Goal: Find specific page/section: Find specific page/section

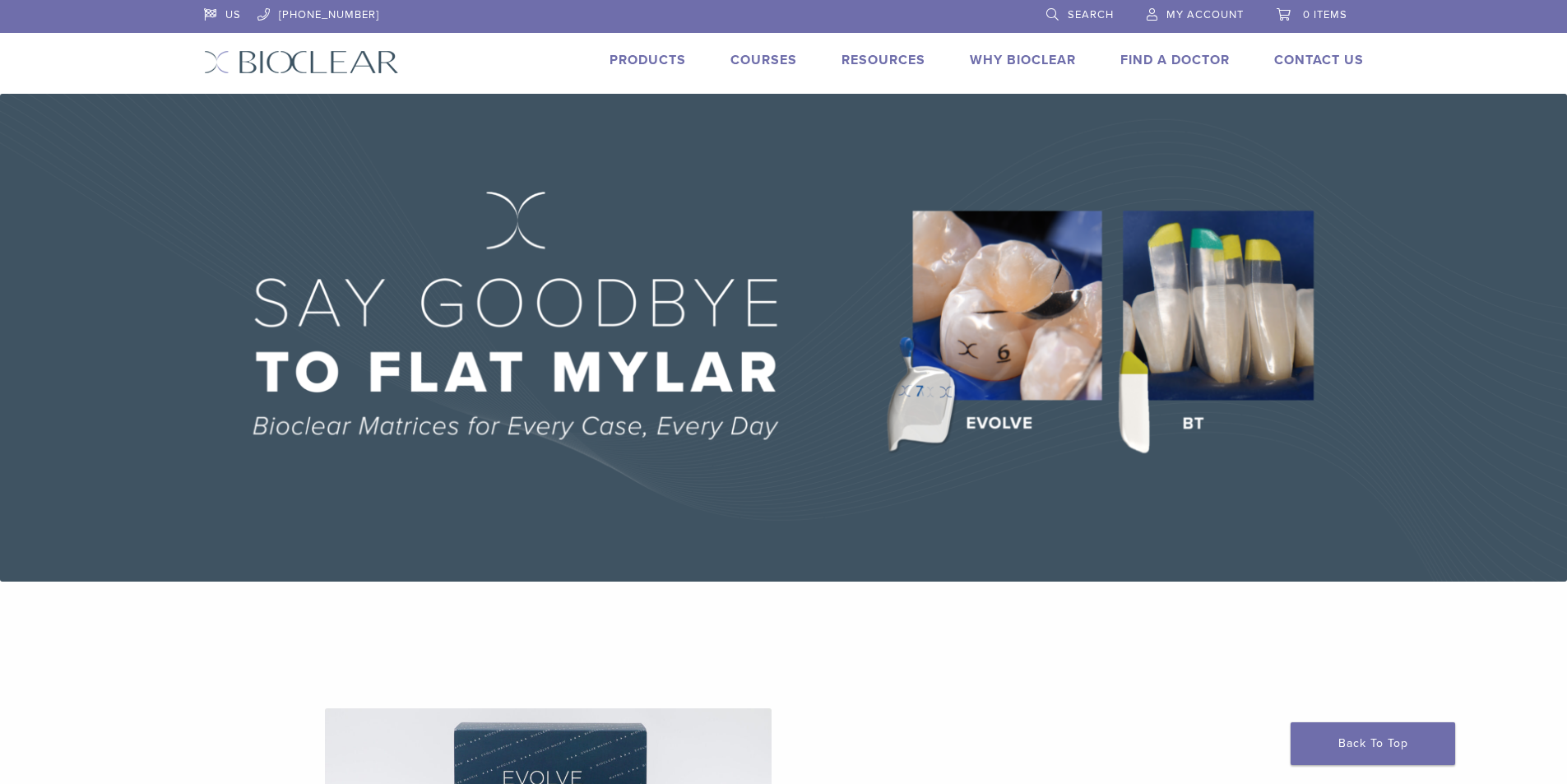
click at [1183, 57] on link "Find A Doctor" at bounding box center [1175, 60] width 109 height 16
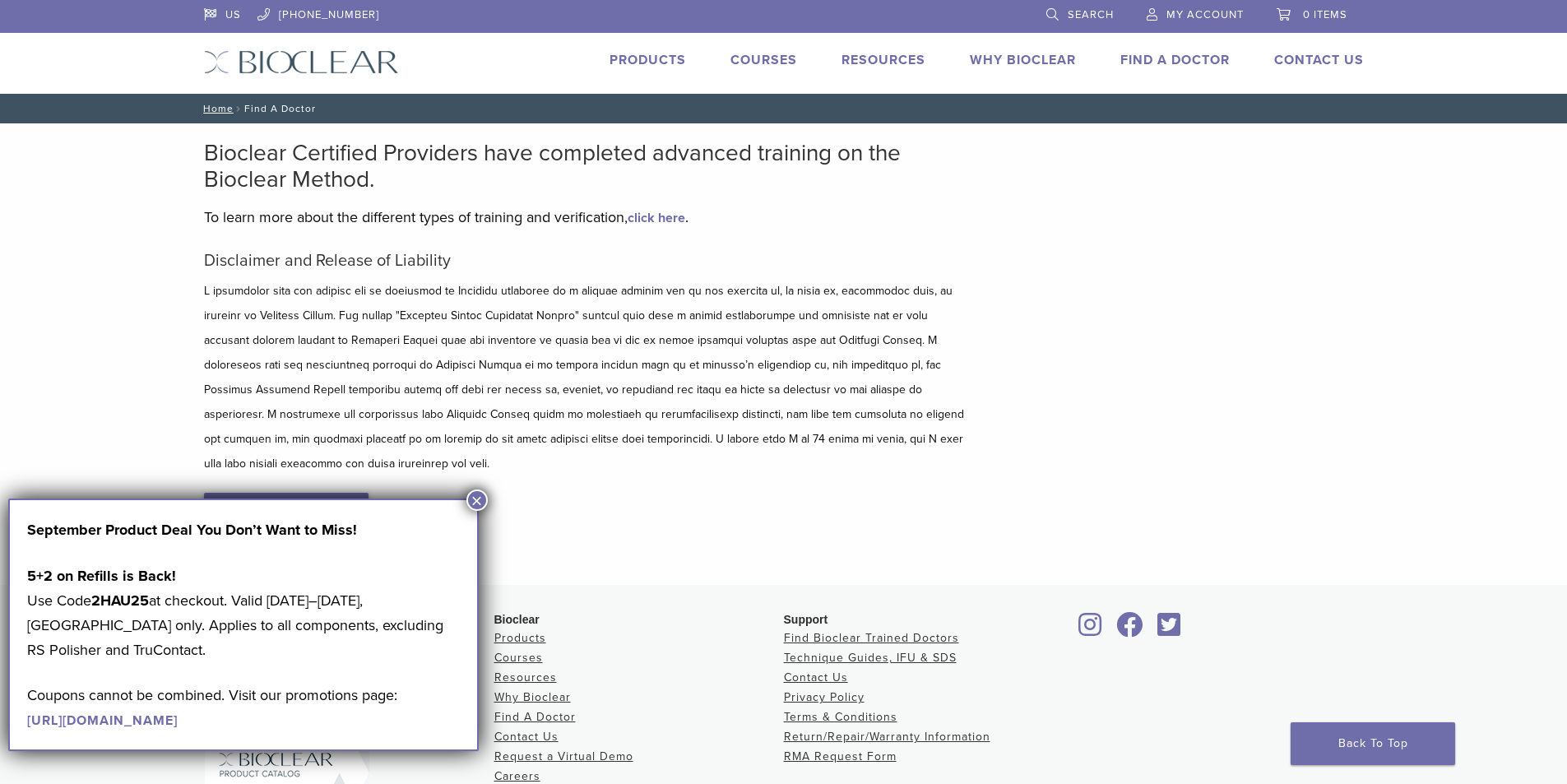
click at [301, 493] on link "I Accept" at bounding box center [286, 514] width 165 height 43
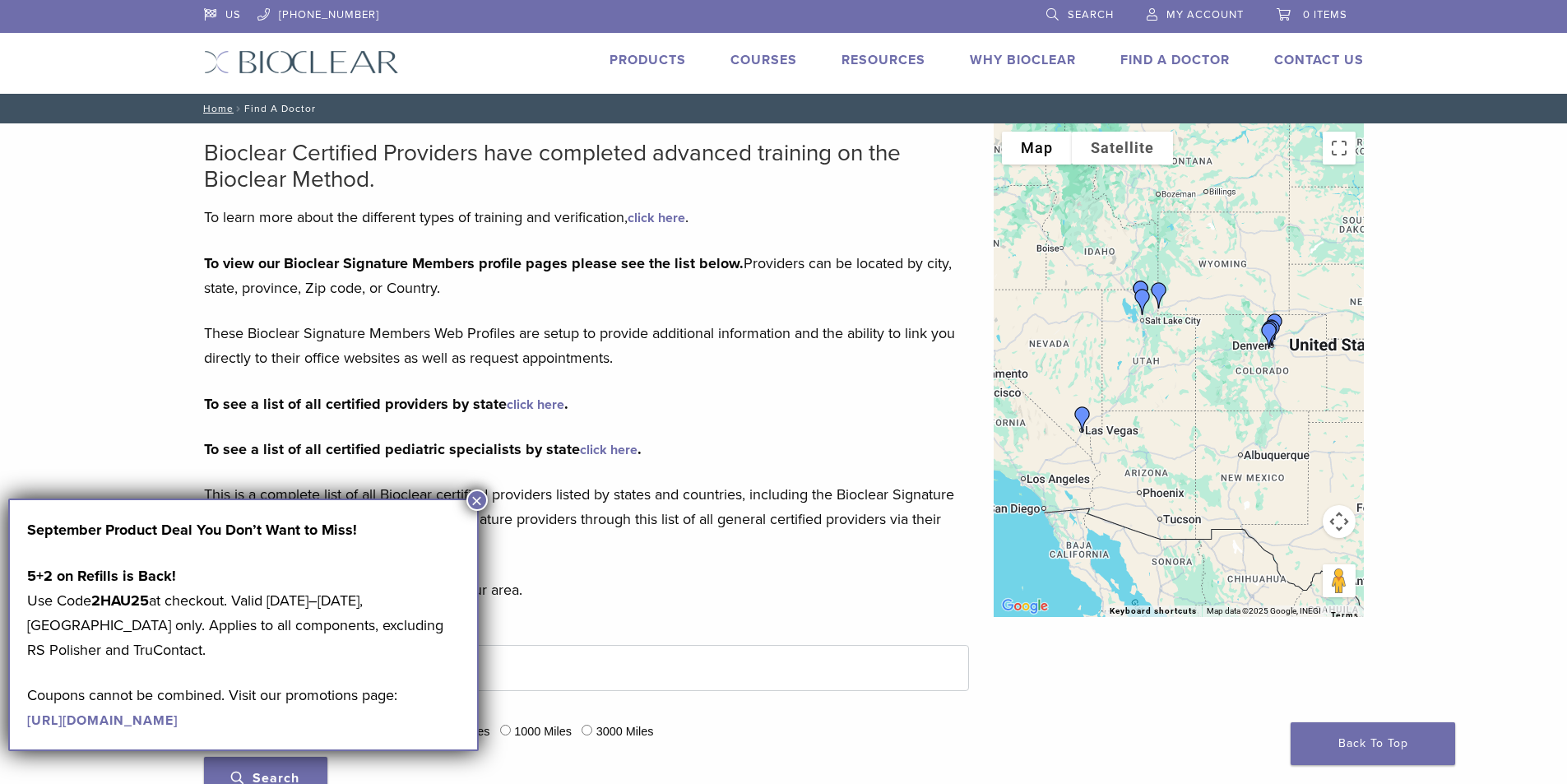
click at [474, 503] on button "×" at bounding box center [476, 499] width 21 height 21
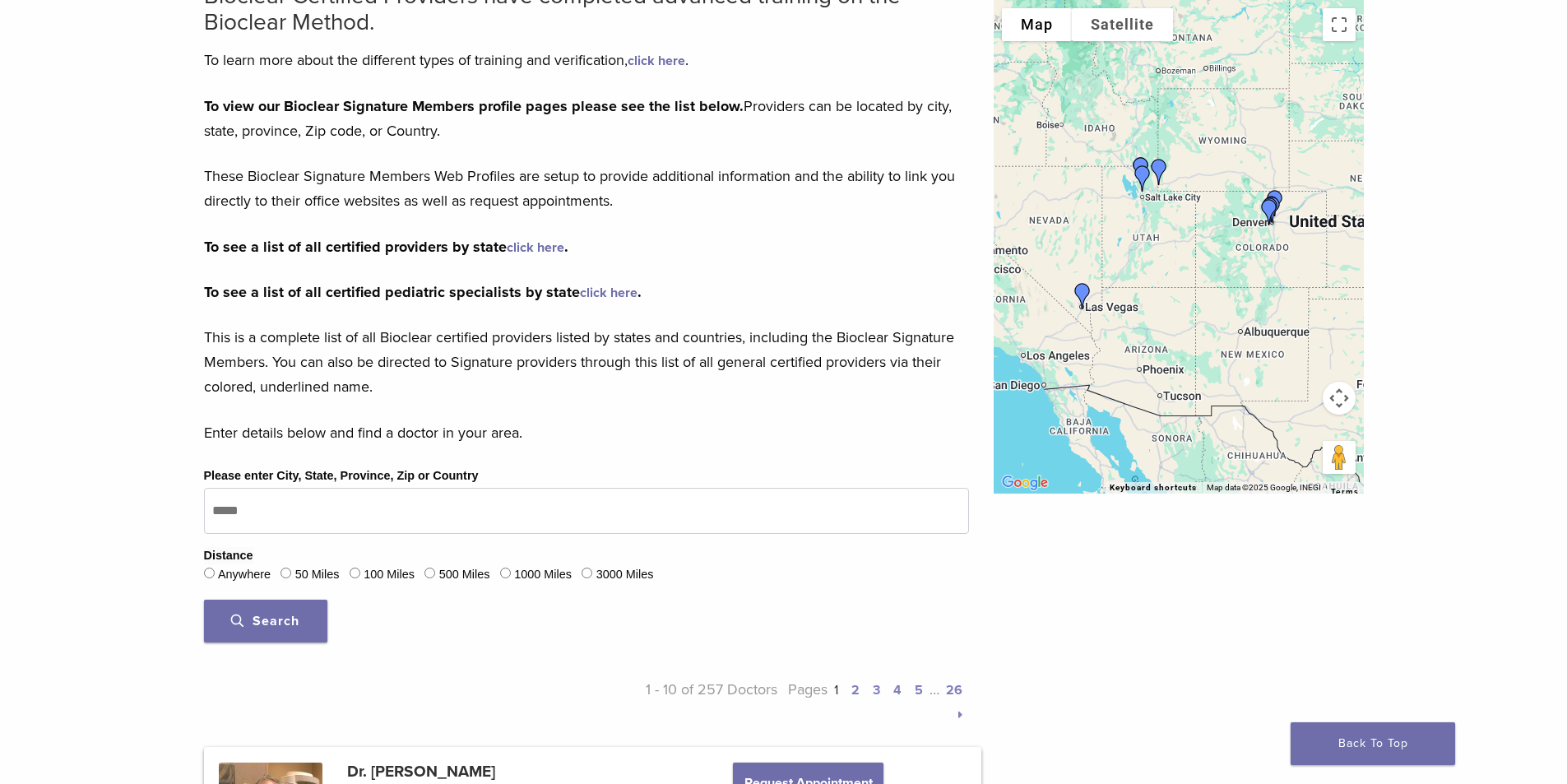
scroll to position [165, 0]
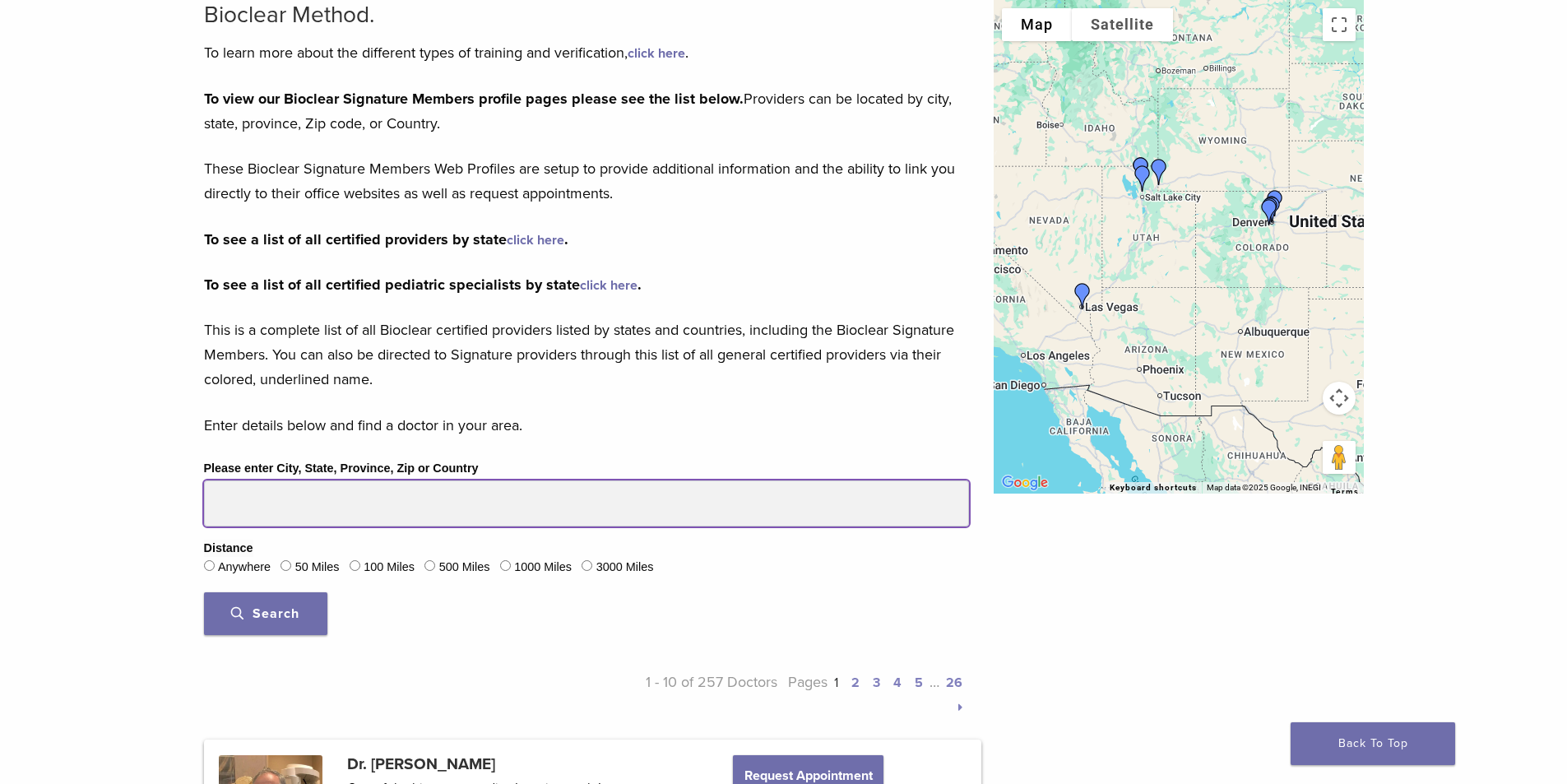
click at [374, 510] on input "Please enter City, State, Province, Zip or Country" at bounding box center [587, 503] width 765 height 46
type input "****"
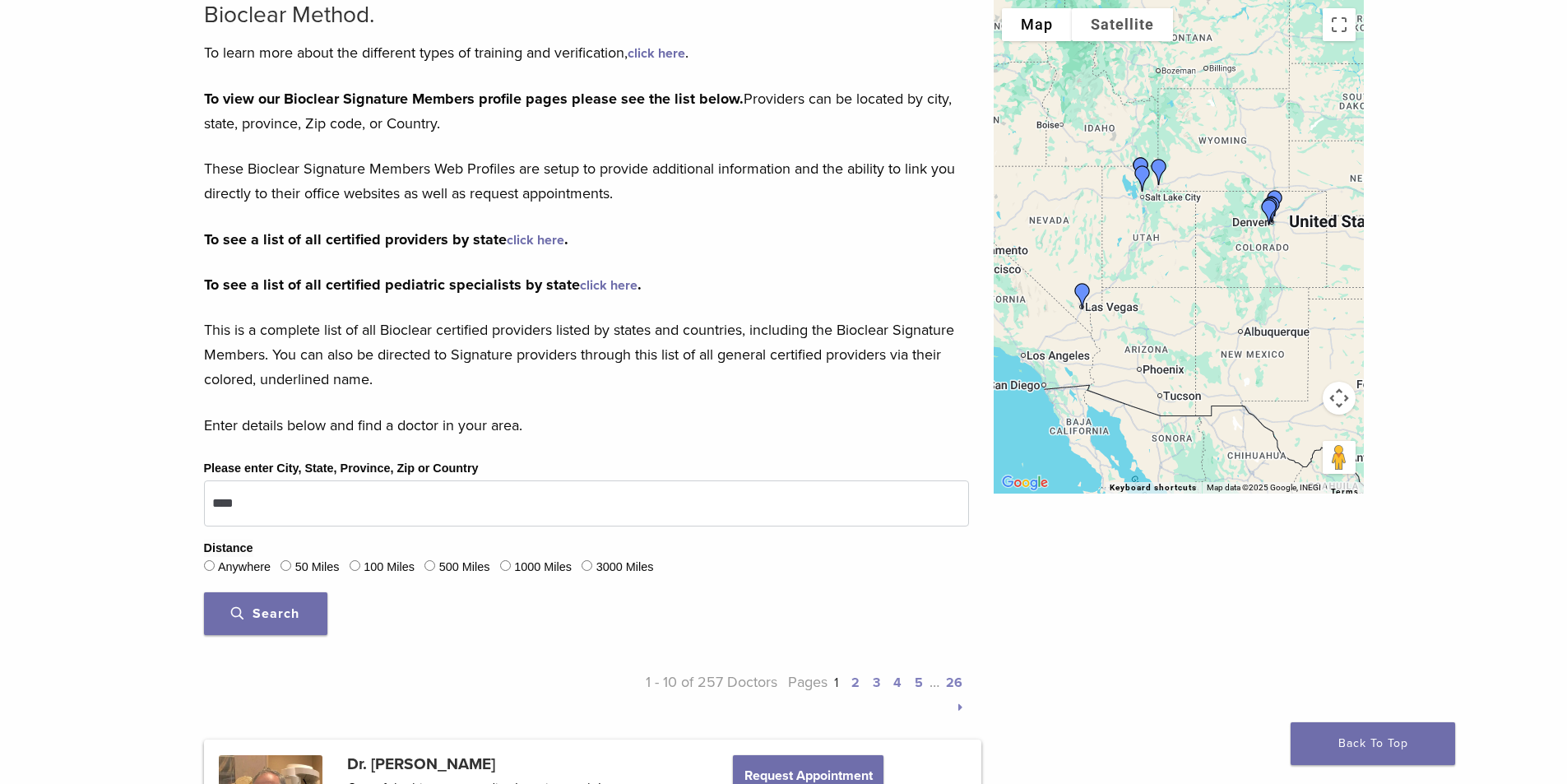
click at [282, 614] on span "Search" at bounding box center [265, 614] width 68 height 16
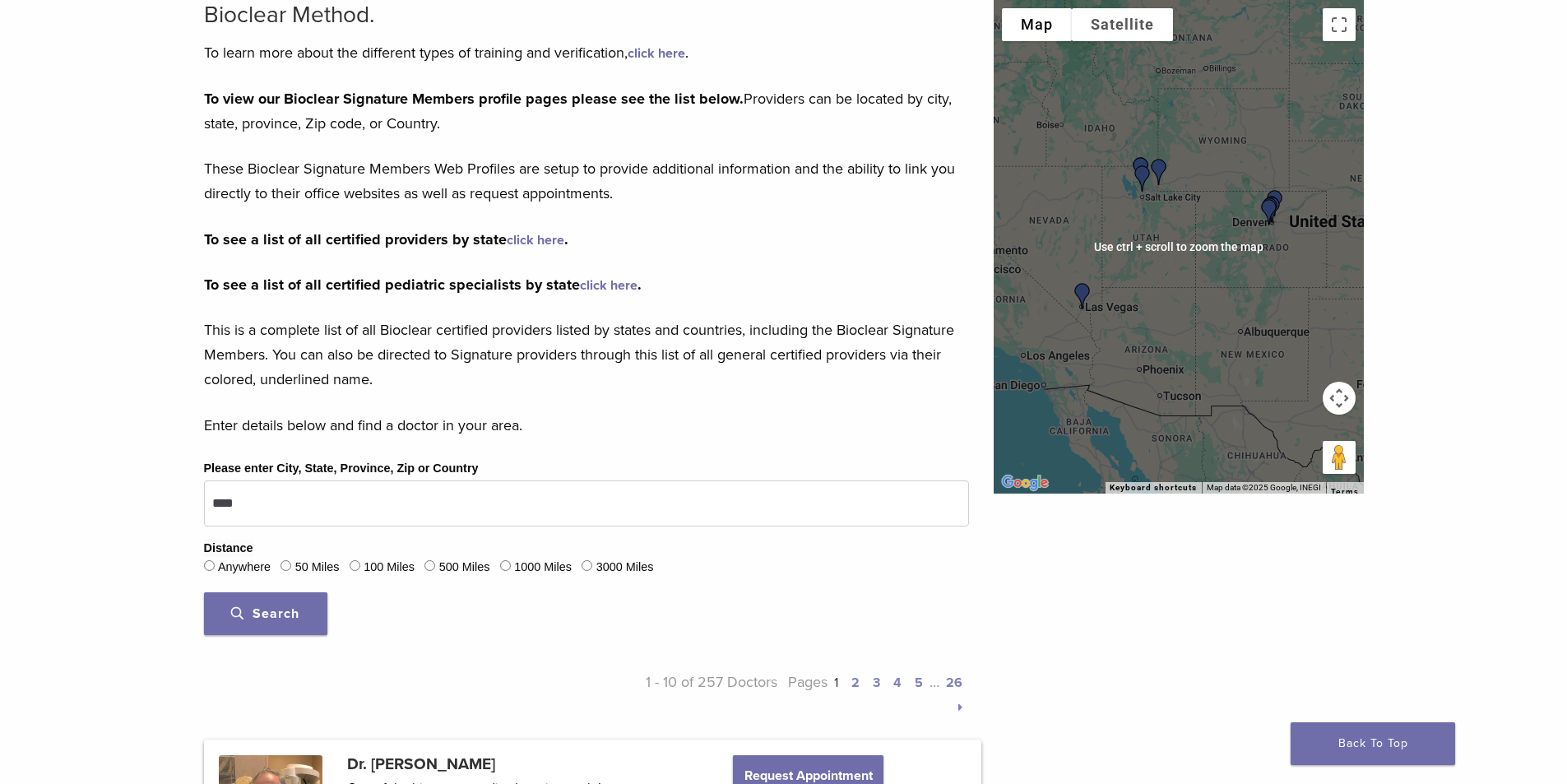
scroll to position [82, 0]
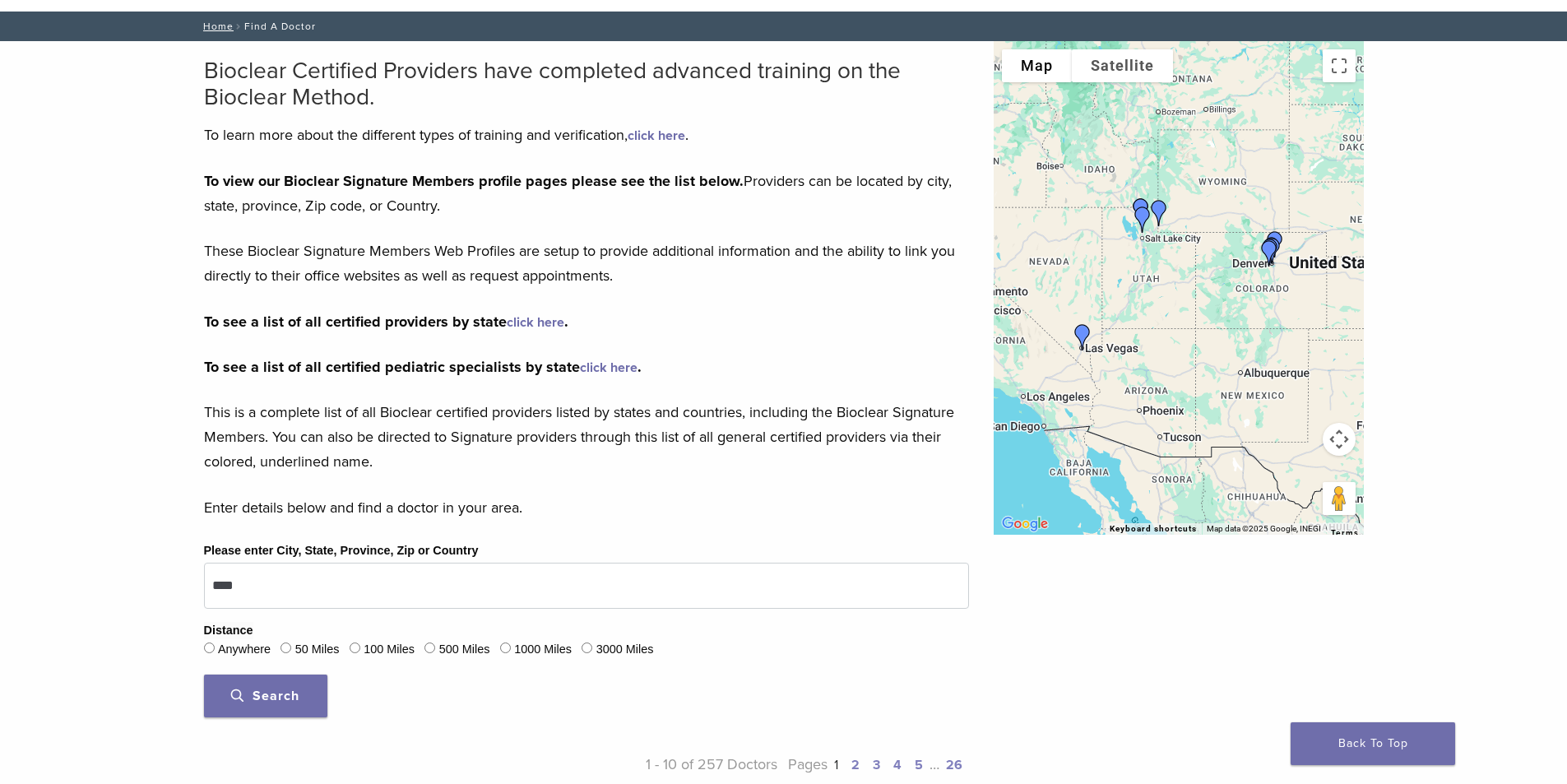
click at [521, 323] on link "click here" at bounding box center [535, 322] width 57 height 16
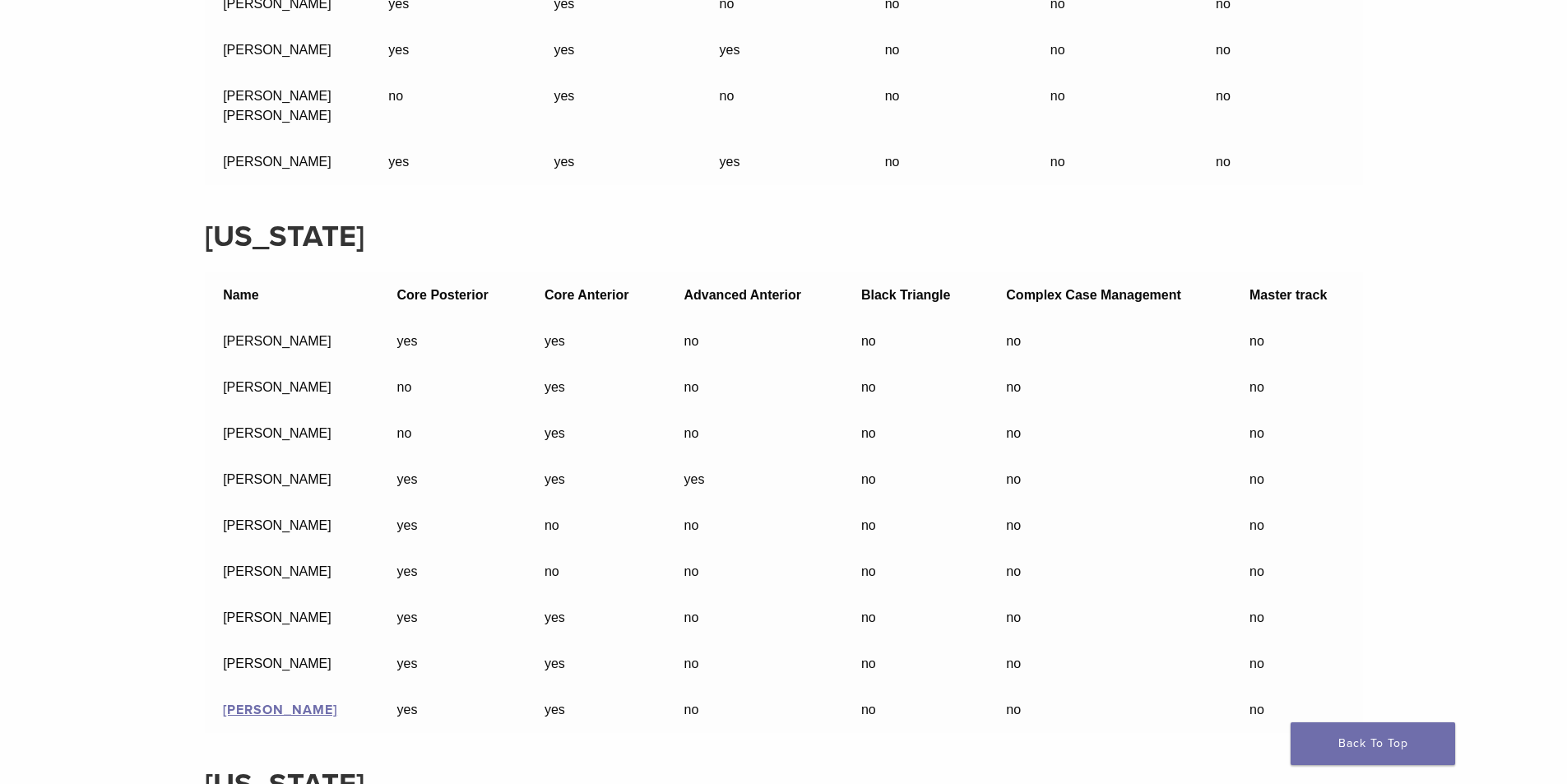
scroll to position [30824, 0]
